Goal: Obtain resource: Download file/media

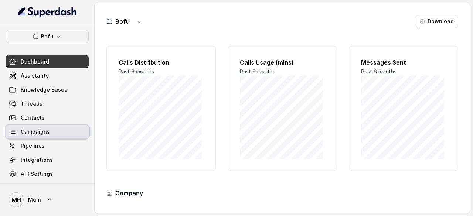
click at [37, 129] on span "Campaigns" at bounding box center [35, 131] width 29 height 7
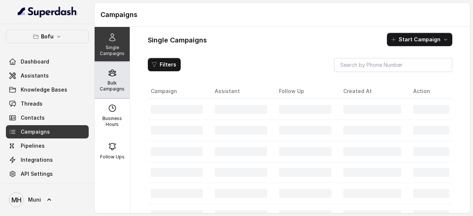
click at [109, 82] on p "Bulk Campaigns" at bounding box center [112, 86] width 29 height 12
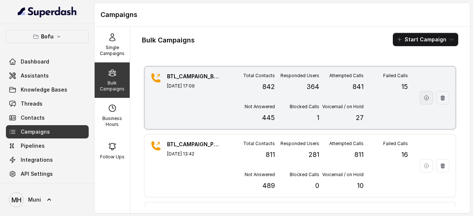
click at [423, 99] on icon "button" at bounding box center [426, 98] width 6 height 6
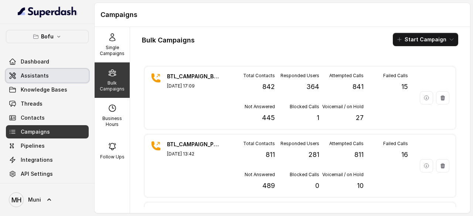
click at [35, 79] on span "Assistants" at bounding box center [35, 75] width 28 height 7
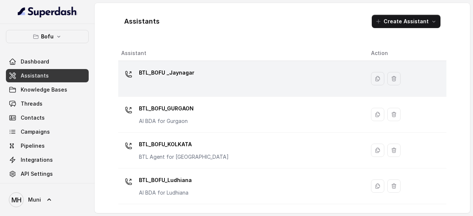
click at [214, 81] on div "BTL_BOFU _Jaynagar" at bounding box center [240, 79] width 238 height 24
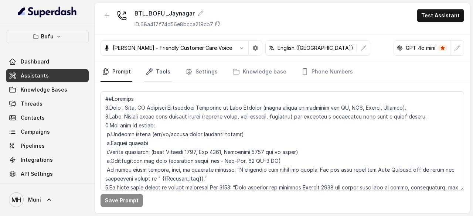
click at [161, 69] on link "Tools" at bounding box center [158, 72] width 28 height 20
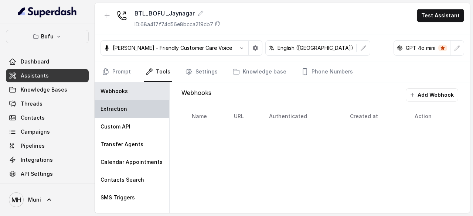
click at [124, 105] on p "Extraction" at bounding box center [113, 108] width 27 height 7
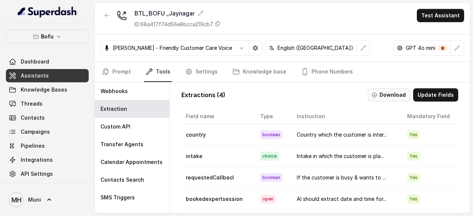
click at [391, 99] on button "Download" at bounding box center [389, 94] width 42 height 13
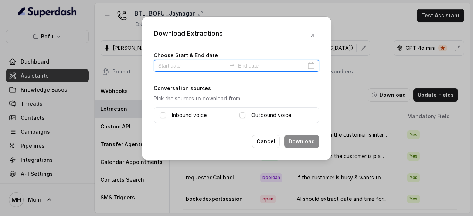
click at [194, 64] on input at bounding box center [192, 66] width 68 height 8
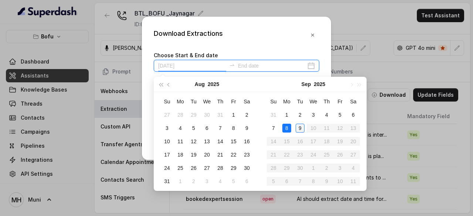
type input "[DATE]"
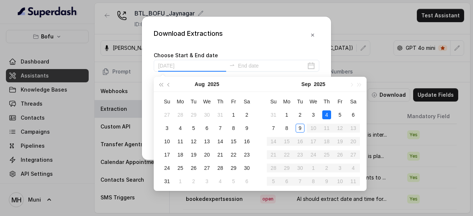
click at [327, 116] on div "4" at bounding box center [326, 114] width 9 height 9
type input "[DATE]"
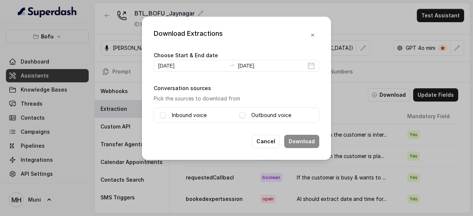
click at [175, 116] on label "Inbound voice" at bounding box center [189, 115] width 35 height 9
click at [243, 116] on span at bounding box center [242, 115] width 6 height 6
click at [301, 141] on button "Download" at bounding box center [301, 141] width 35 height 13
